Goal: Task Accomplishment & Management: Manage account settings

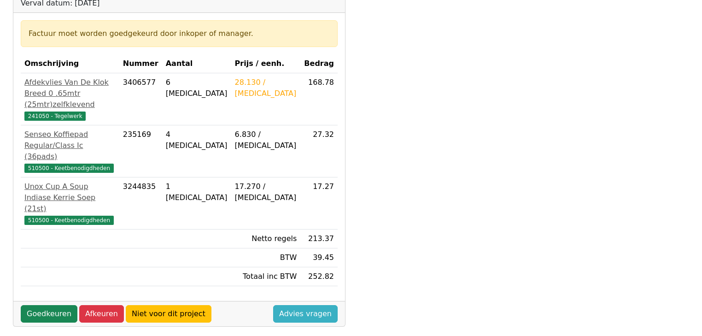
scroll to position [147, 0]
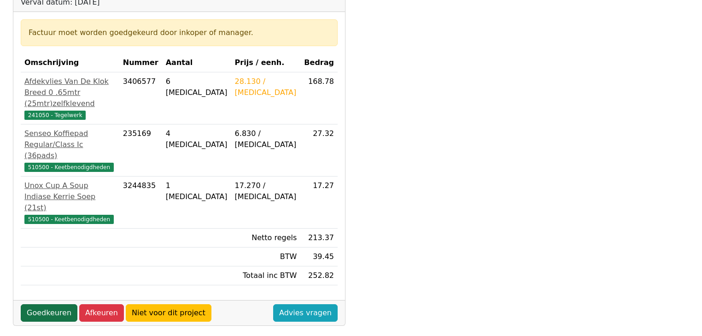
click at [55, 304] on link "Goedkeuren" at bounding box center [49, 313] width 57 height 18
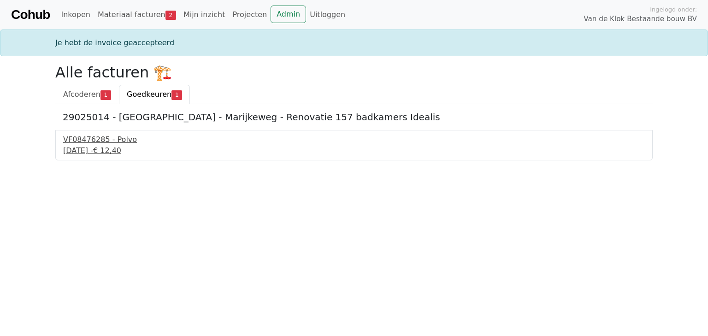
click at [107, 147] on div "[DATE] - € 12,40" at bounding box center [354, 150] width 582 height 11
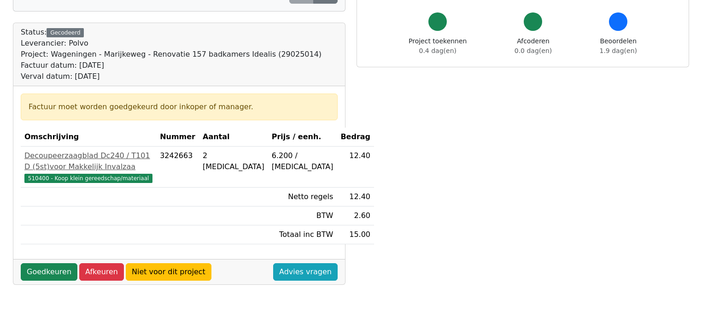
scroll to position [74, 0]
click at [41, 280] on link "Goedkeuren" at bounding box center [49, 272] width 57 height 18
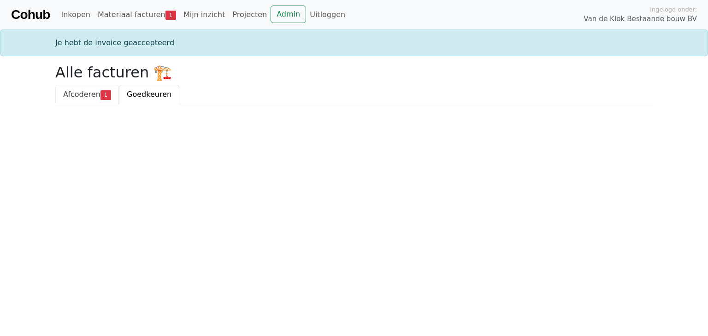
click at [93, 92] on span "Afcoderen" at bounding box center [81, 94] width 37 height 9
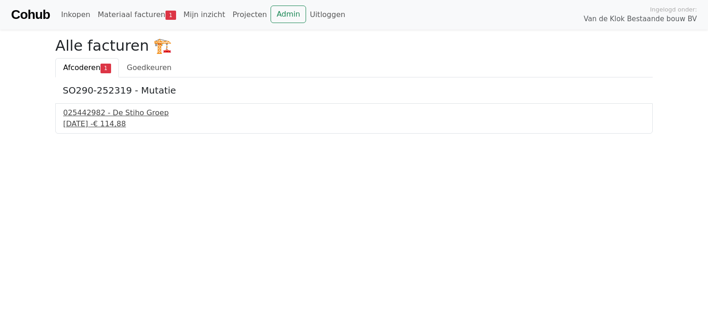
click at [116, 116] on div "025442982 - De Stiho Groep" at bounding box center [354, 112] width 582 height 11
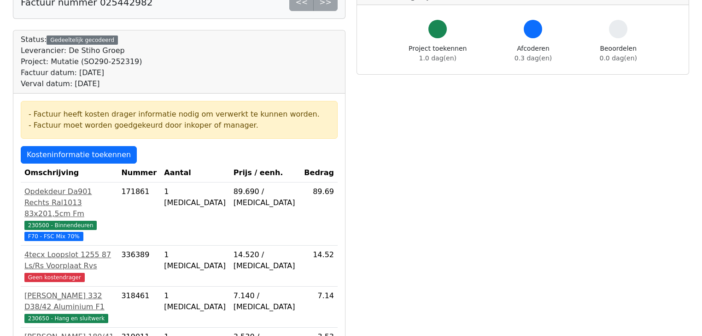
scroll to position [74, 0]
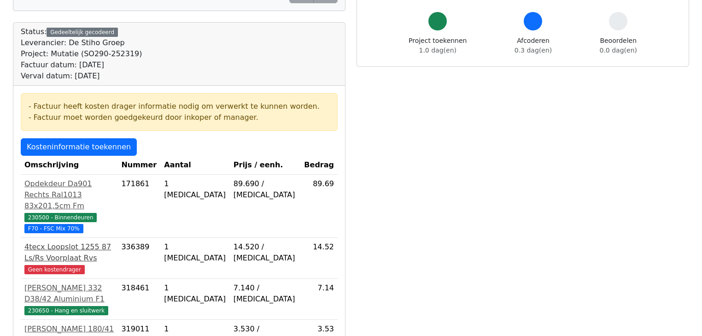
click at [65, 265] on span "Geen kostendrager" at bounding box center [54, 269] width 60 height 9
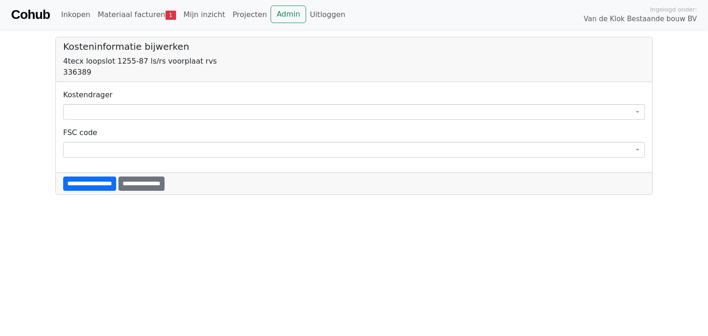
click at [146, 119] on body "**********" at bounding box center [354, 97] width 708 height 195
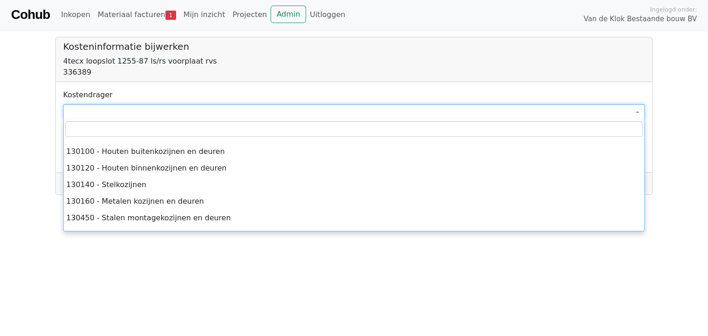
scroll to position [1696, 0]
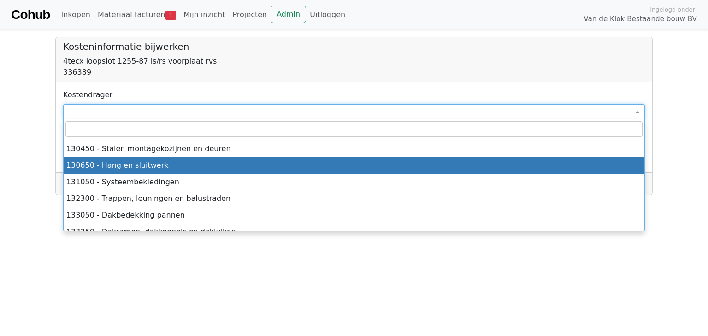
select select "****"
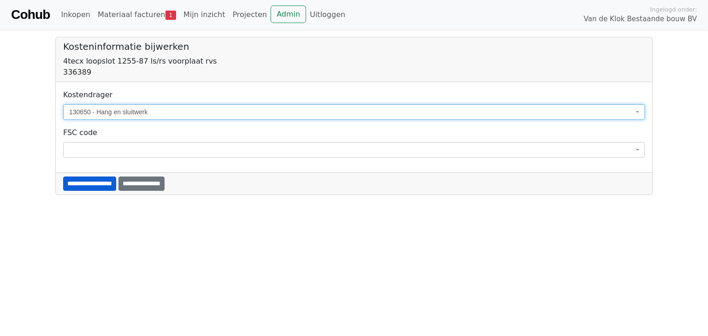
click at [114, 182] on input "**********" at bounding box center [89, 183] width 53 height 14
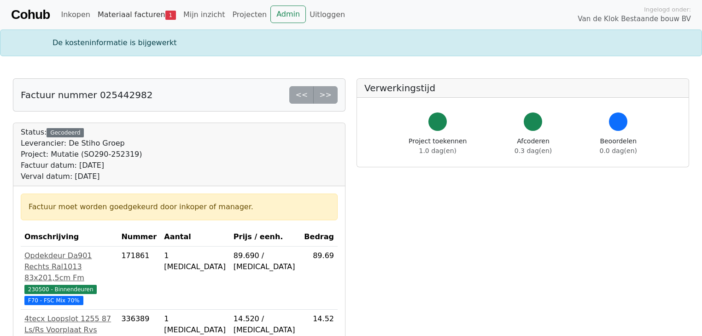
click at [129, 13] on link "Materiaal facturen 1" at bounding box center [137, 15] width 86 height 18
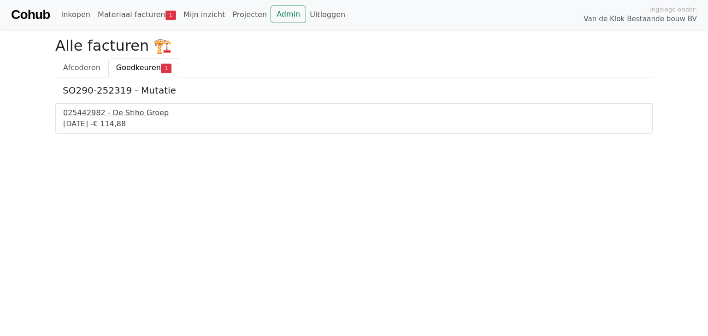
click at [125, 123] on div "[DATE] - € 114,88" at bounding box center [354, 123] width 582 height 11
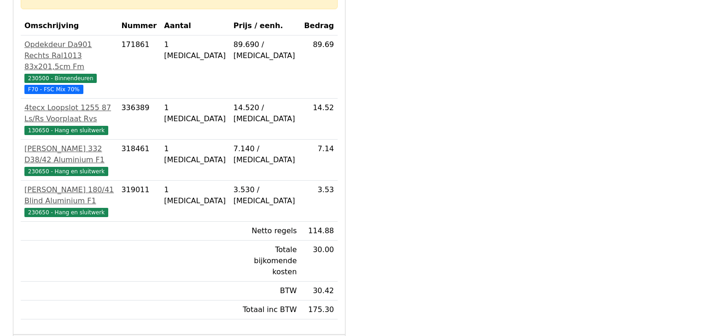
scroll to position [221, 0]
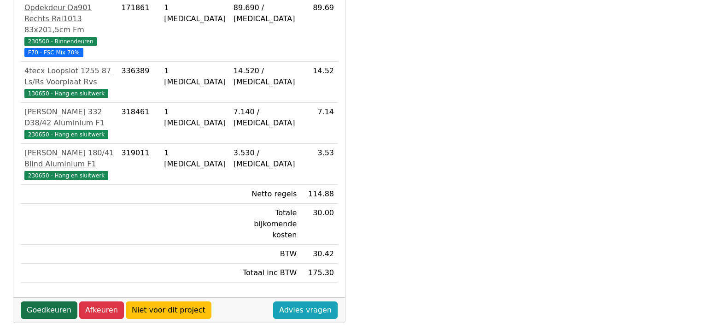
click at [50, 301] on link "Goedkeuren" at bounding box center [49, 310] width 57 height 18
